Goal: Contribute content: Contribute content

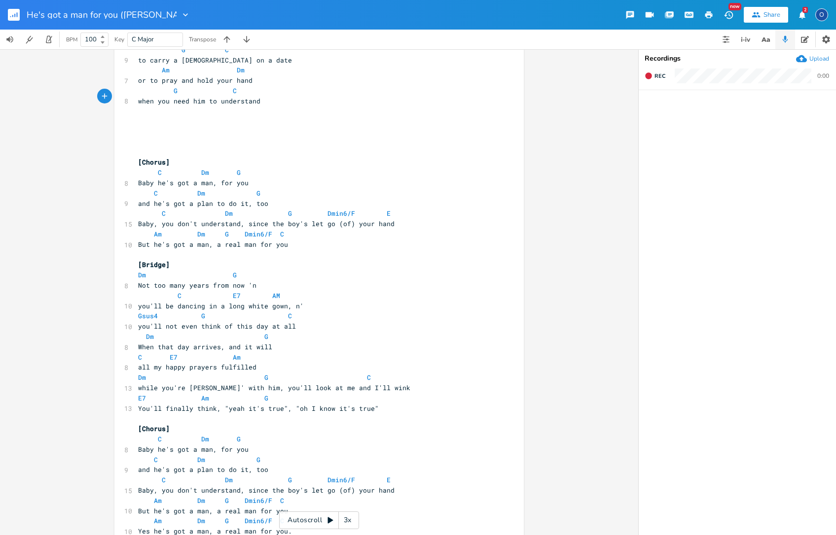
scroll to position [0, 0]
click at [13, 16] on rect "button" at bounding box center [14, 15] width 12 height 12
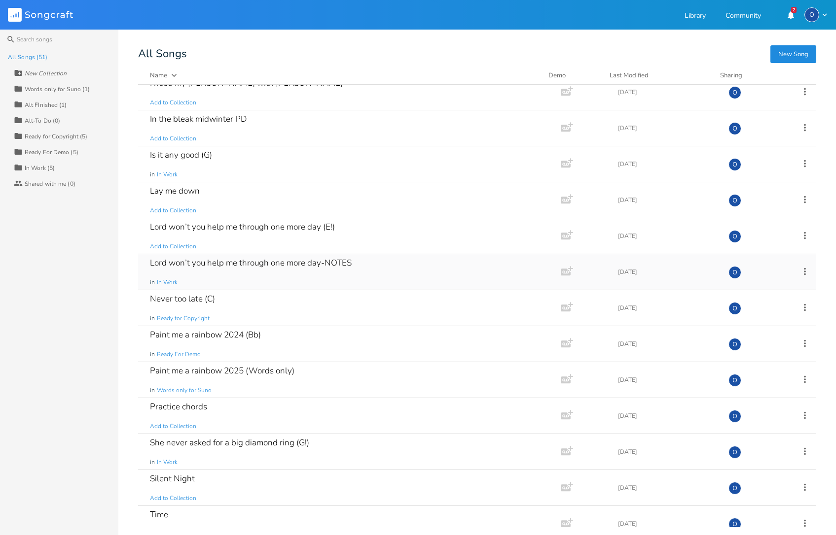
scroll to position [1124, 0]
click at [237, 338] on div "Paint me a rainbow 2024 (Bb)" at bounding box center [205, 336] width 111 height 8
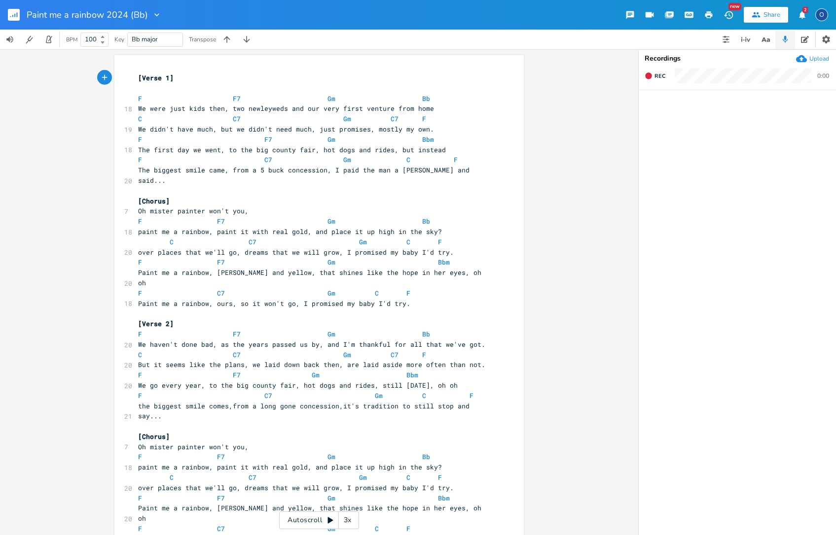
click at [163, 97] on span at bounding box center [162, 99] width 16 height 10
type textarea "F F7 Gm Bb"
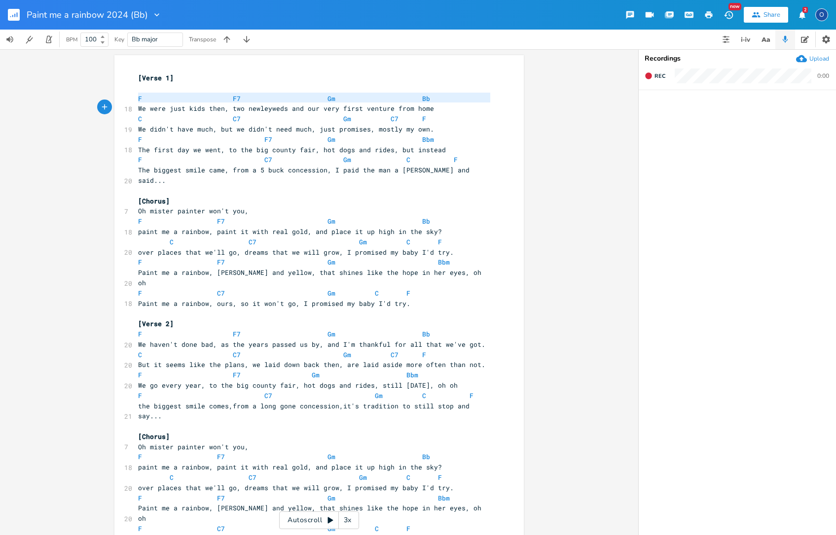
click at [163, 97] on span at bounding box center [162, 99] width 16 height 10
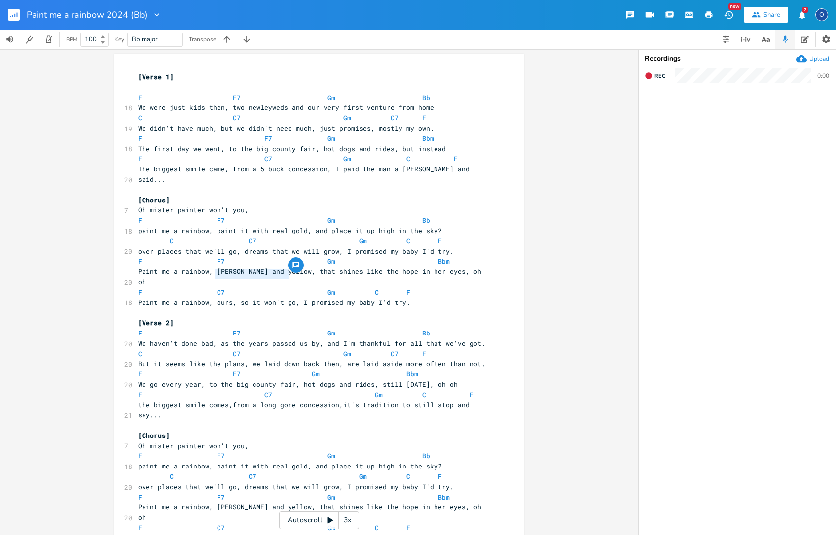
drag, startPoint x: 212, startPoint y: 274, endPoint x: 287, endPoint y: 278, distance: 75.5
click at [287, 298] on span "Paint me a rainbow, ours, so it won't go, I promised my baby I'd try." at bounding box center [274, 302] width 272 height 9
type textarea "we'll hang by the window"
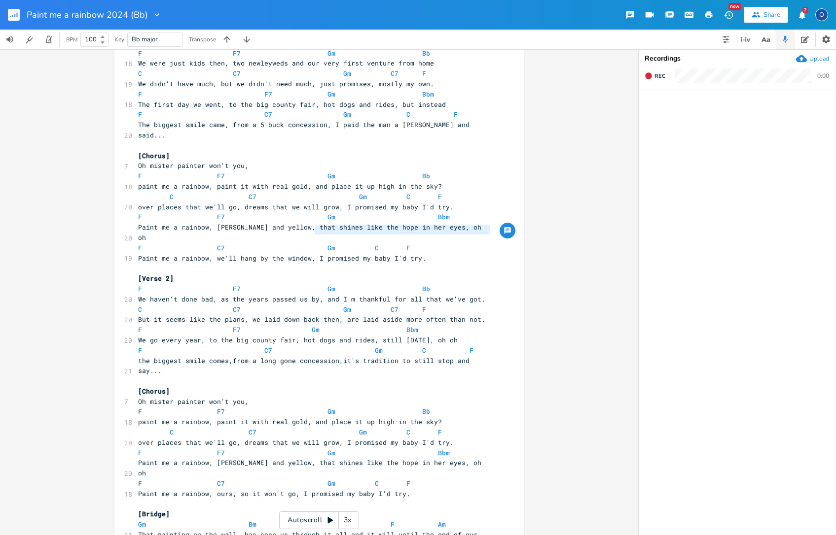
scroll to position [42, 0]
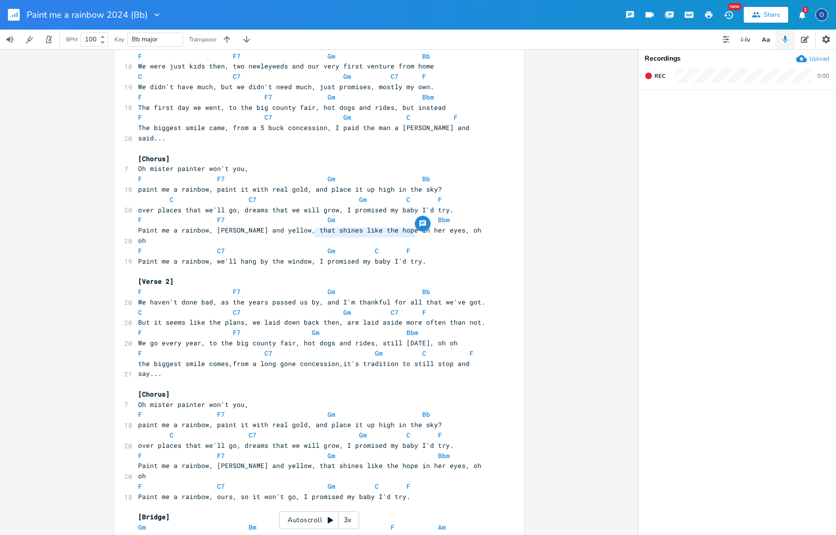
drag, startPoint x: 316, startPoint y: 231, endPoint x: 410, endPoint y: 235, distance: 94.7
click at [410, 257] on span "Paint me a rainbow, we'll hang by the window, I promised my baby I'd try." at bounding box center [282, 261] width 288 height 9
type textarea "we'll keep it til the dat that we die."
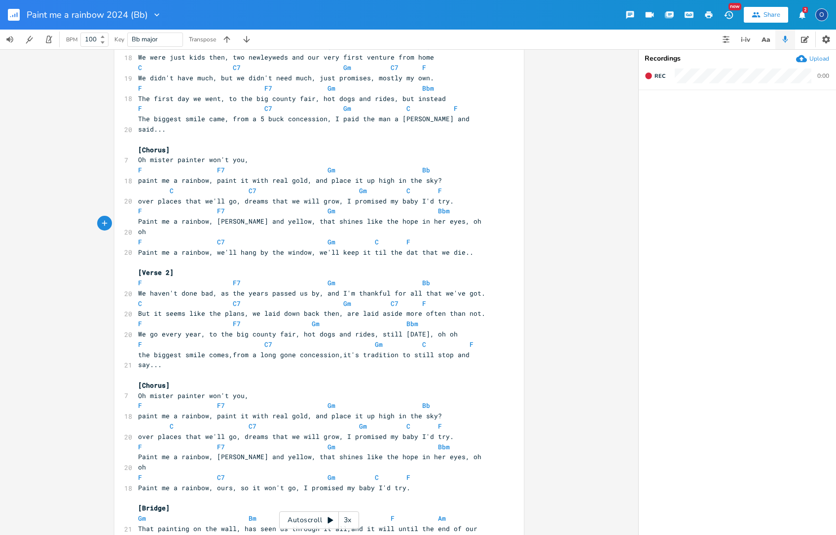
scroll to position [49, 0]
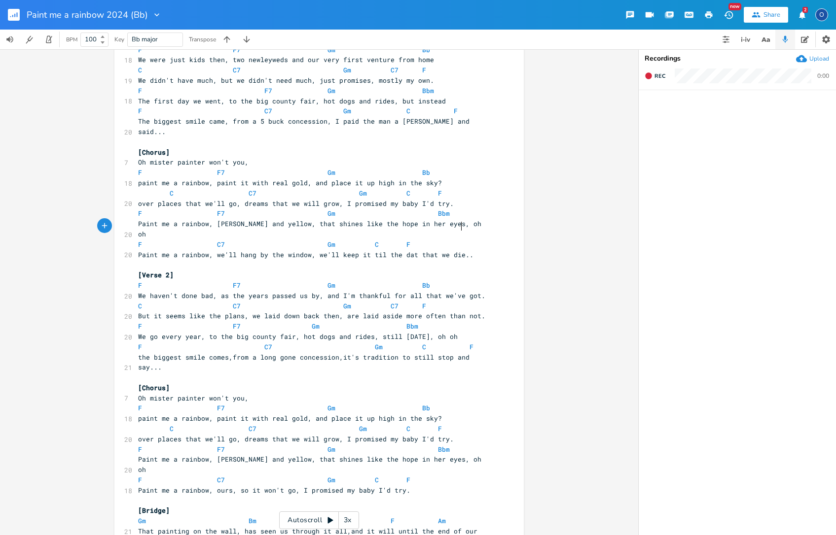
drag, startPoint x: 404, startPoint y: 227, endPoint x: 406, endPoint y: 232, distance: 5.3
click at [405, 250] on span "Paint me a rainbow, we'll hang by the window, we'll keep it til the dat that we…" at bounding box center [305, 254] width 335 height 9
type textarea "y"
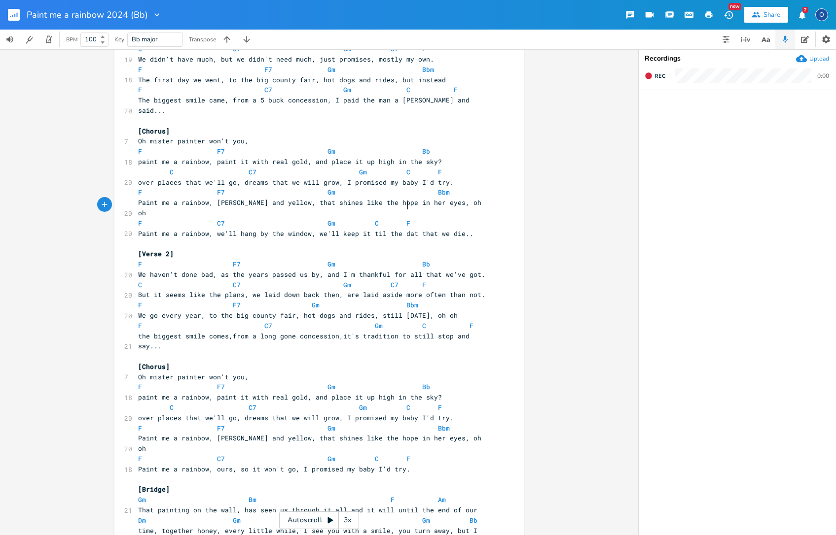
scroll to position [75, 0]
